Goal: Information Seeking & Learning: Learn about a topic

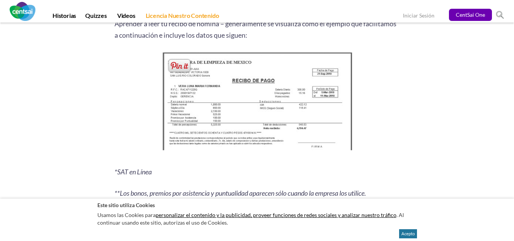
scroll to position [992, 0]
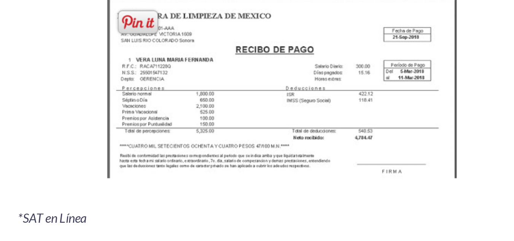
click at [221, 71] on img at bounding box center [256, 102] width 195 height 106
drag, startPoint x: 221, startPoint y: 71, endPoint x: 205, endPoint y: 98, distance: 31.4
click at [205, 98] on img at bounding box center [256, 102] width 195 height 106
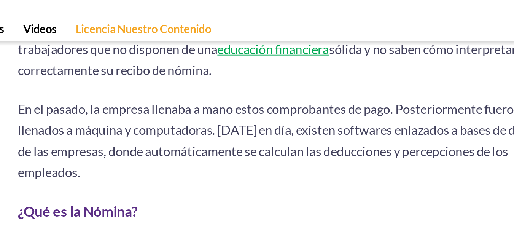
scroll to position [451, 0]
